Goal: Transaction & Acquisition: Purchase product/service

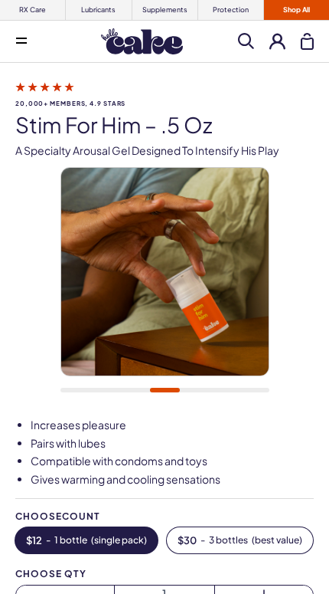
click at [21, 51] on button at bounding box center [21, 41] width 31 height 31
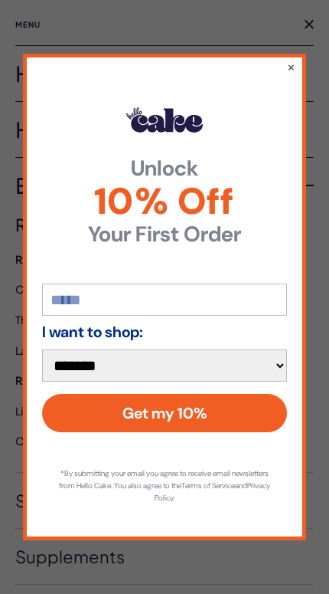
click at [294, 66] on button "×" at bounding box center [291, 66] width 8 height 15
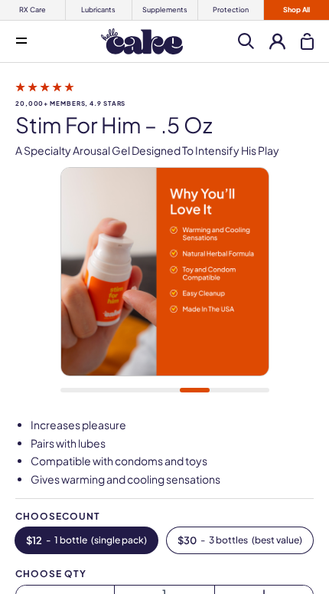
click at [13, 47] on button at bounding box center [21, 41] width 31 height 31
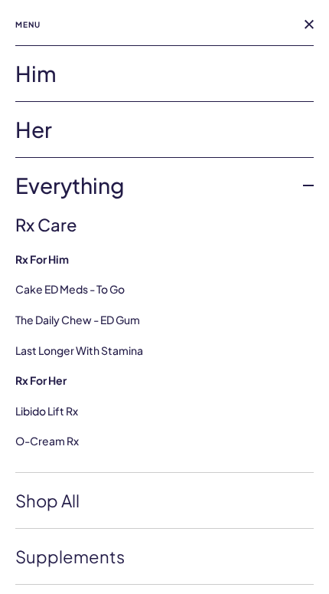
click at [26, 125] on link "Her" at bounding box center [164, 129] width 299 height 55
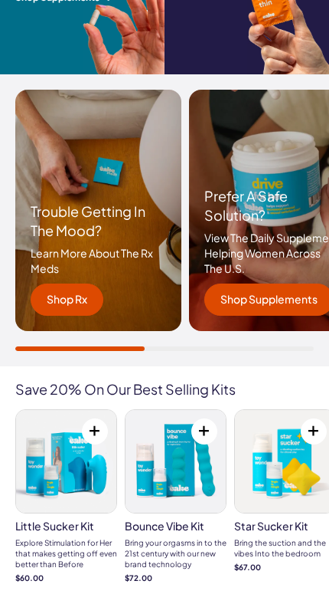
scroll to position [1723, 0]
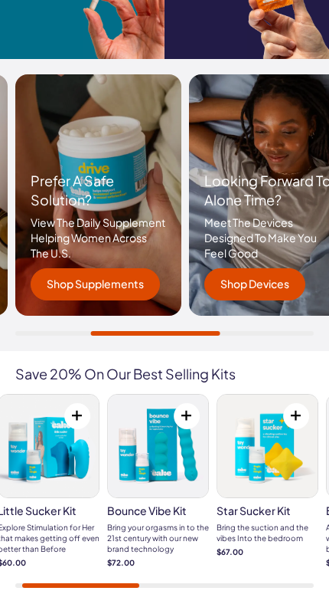
click at [227, 546] on strong "$67.00" at bounding box center [268, 551] width 102 height 11
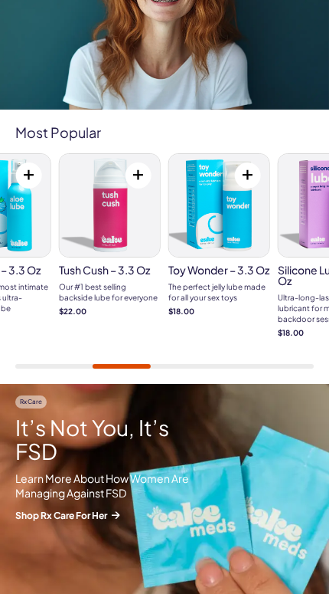
scroll to position [366, 0]
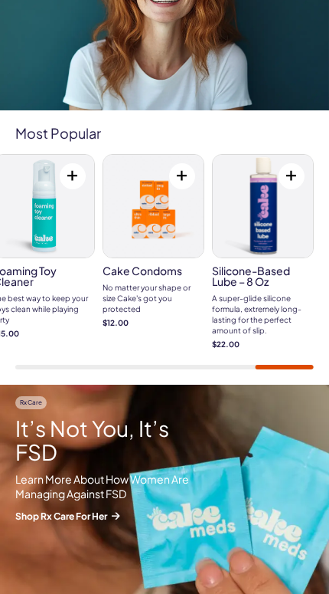
click at [92, 339] on link "Foaming Toy Cleaner The best way to keep your toys clean while playing dirty $1…" at bounding box center [44, 246] width 102 height 185
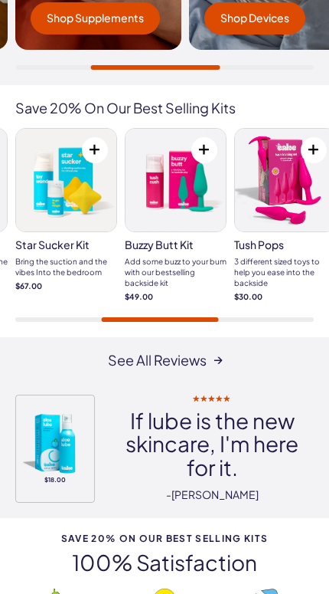
scroll to position [1985, 0]
